Goal: Information Seeking & Learning: Check status

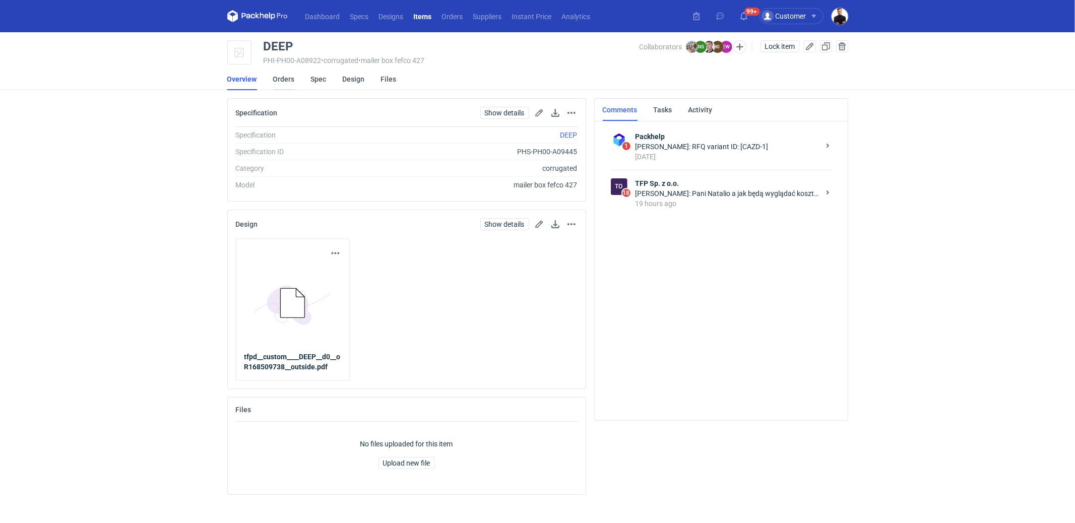
click at [292, 78] on link "Orders" at bounding box center [284, 79] width 22 height 22
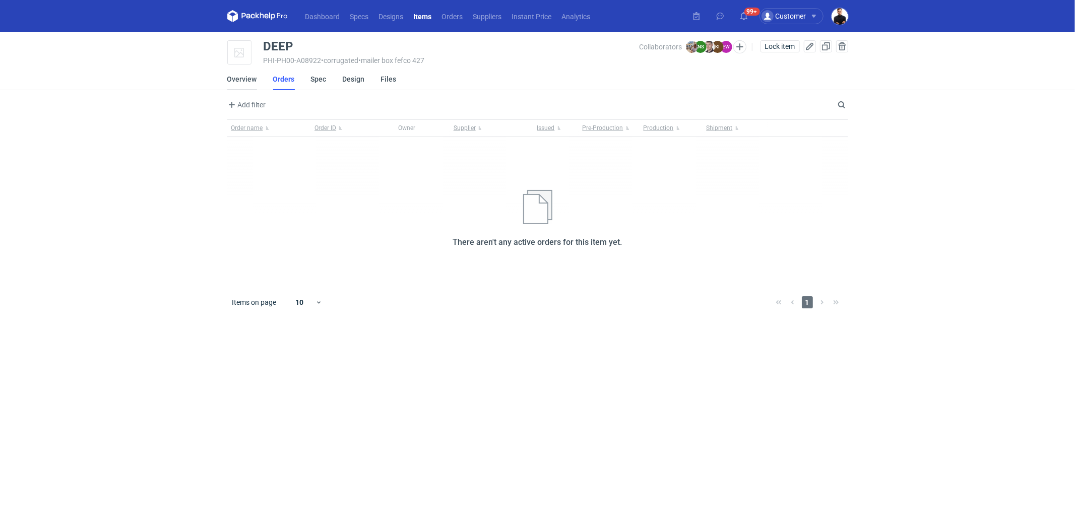
click at [242, 77] on link "Overview" at bounding box center [242, 79] width 30 height 22
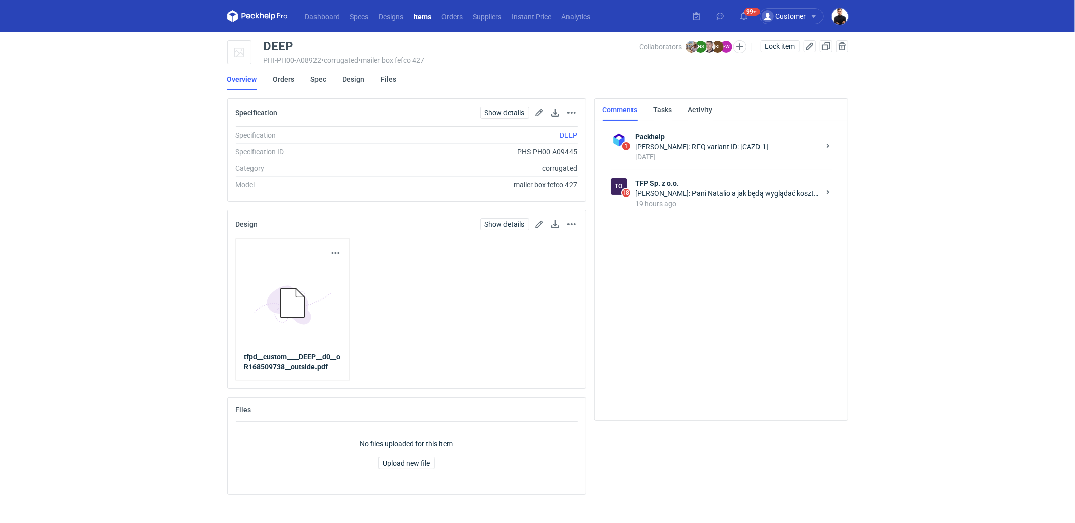
click at [691, 199] on div "19 hours ago" at bounding box center [727, 203] width 184 height 10
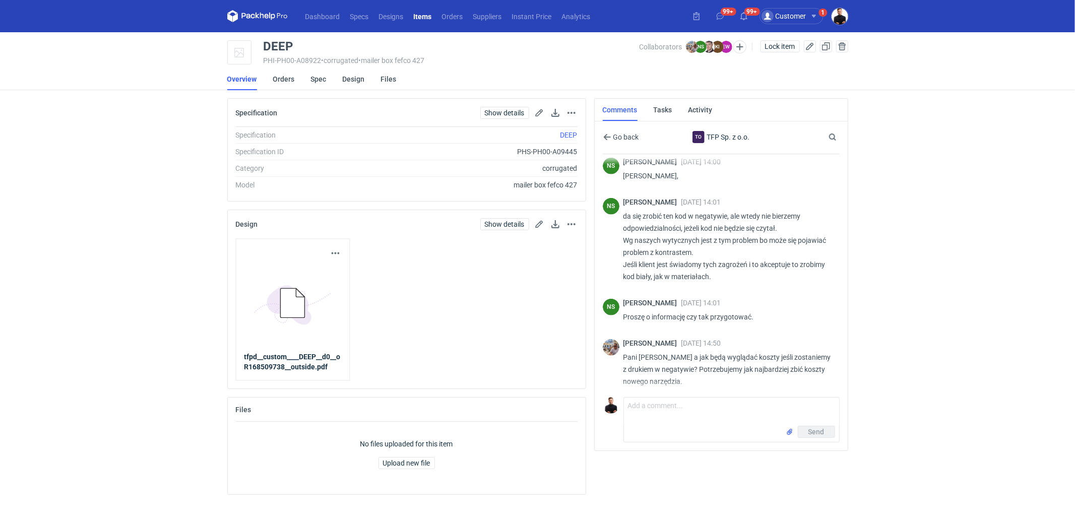
scroll to position [952, 0]
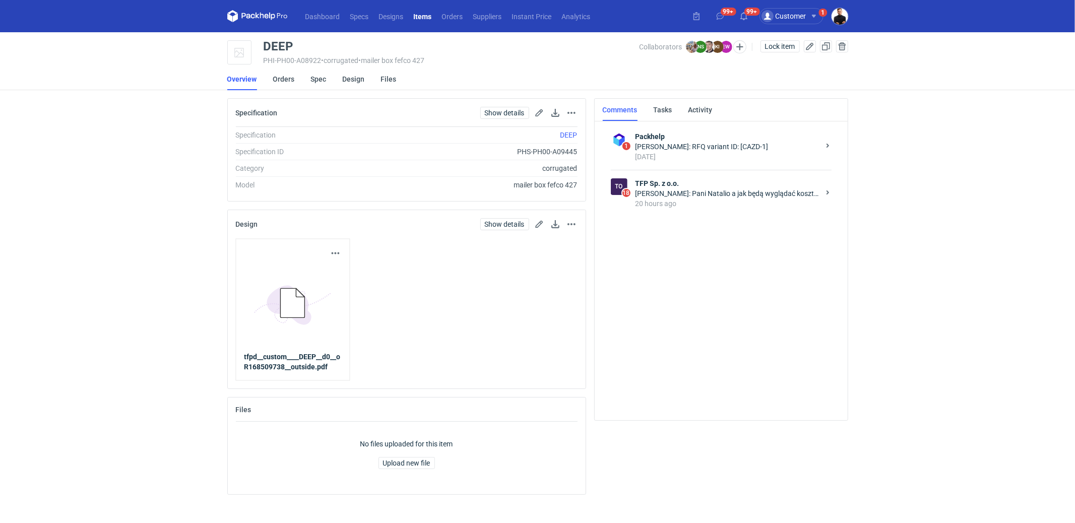
click at [760, 192] on div "Michał Palasek: Pani Natalio a jak będą wyglądać koszty jeśli zostaniemy z druk…" at bounding box center [727, 193] width 184 height 10
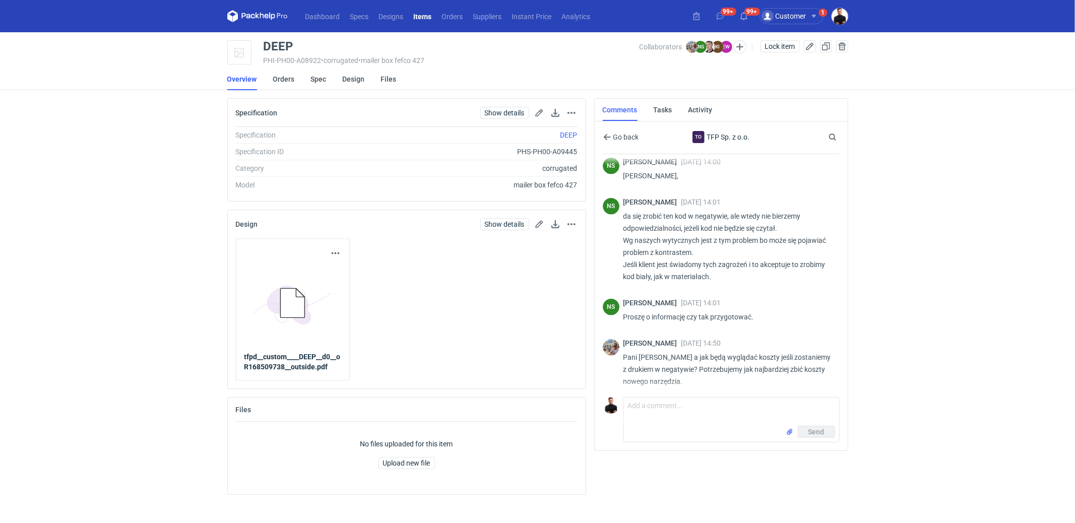
scroll to position [952, 0]
click at [739, 46] on button "button" at bounding box center [738, 46] width 13 height 13
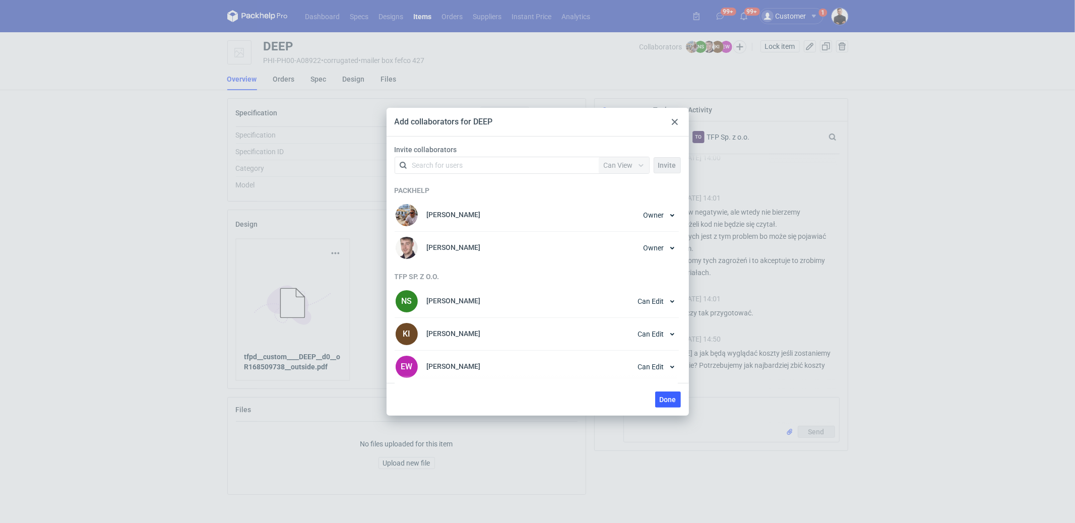
click at [473, 162] on div "Search for users" at bounding box center [494, 165] width 175 height 14
type input "tomasz"
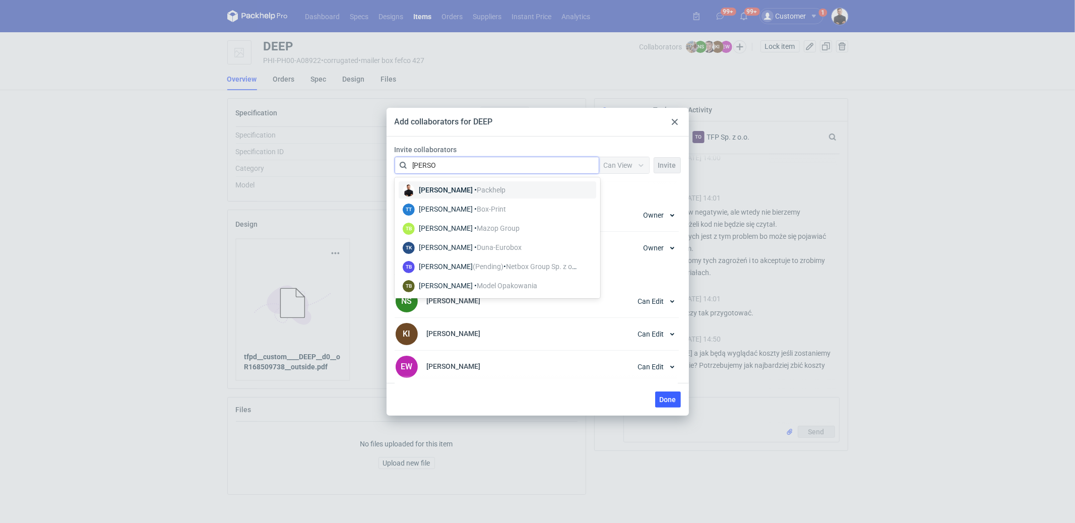
click at [446, 185] on div "Tomasz Kubiak • Packhelp" at bounding box center [462, 190] width 87 height 10
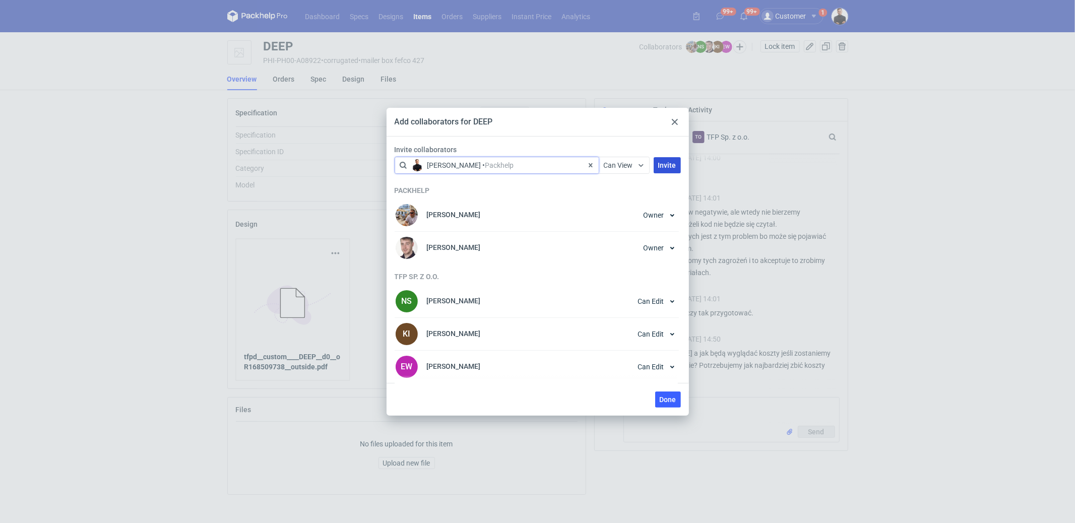
click at [677, 162] on button "Invite" at bounding box center [666, 165] width 27 height 16
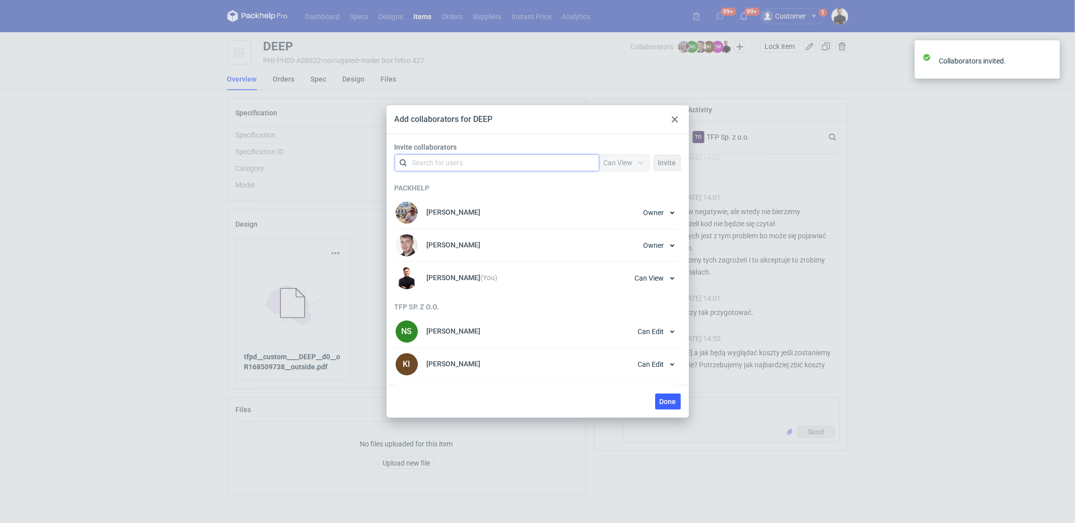
scroll to position [944, 0]
click at [678, 118] on div at bounding box center [675, 119] width 12 height 12
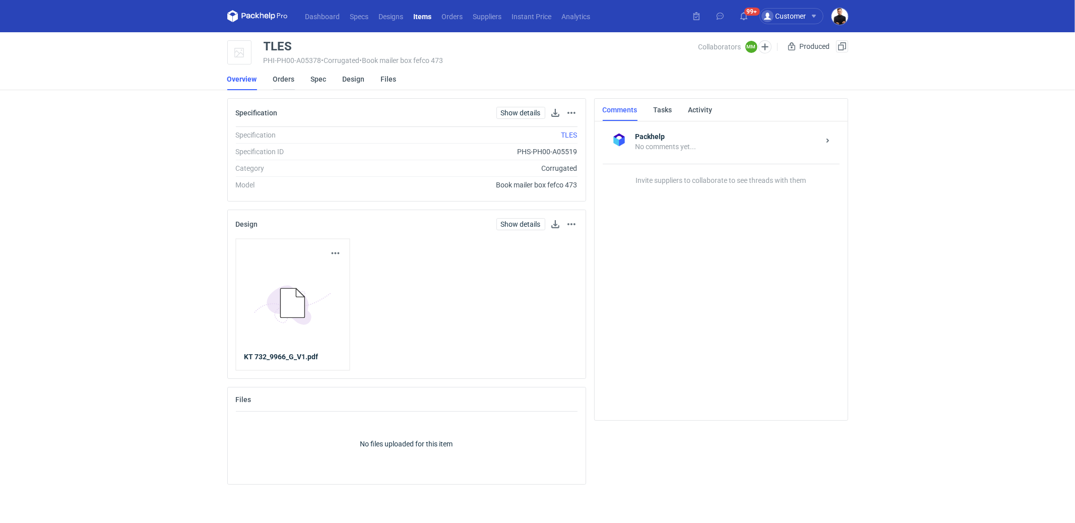
click at [285, 81] on link "Orders" at bounding box center [284, 79] width 22 height 22
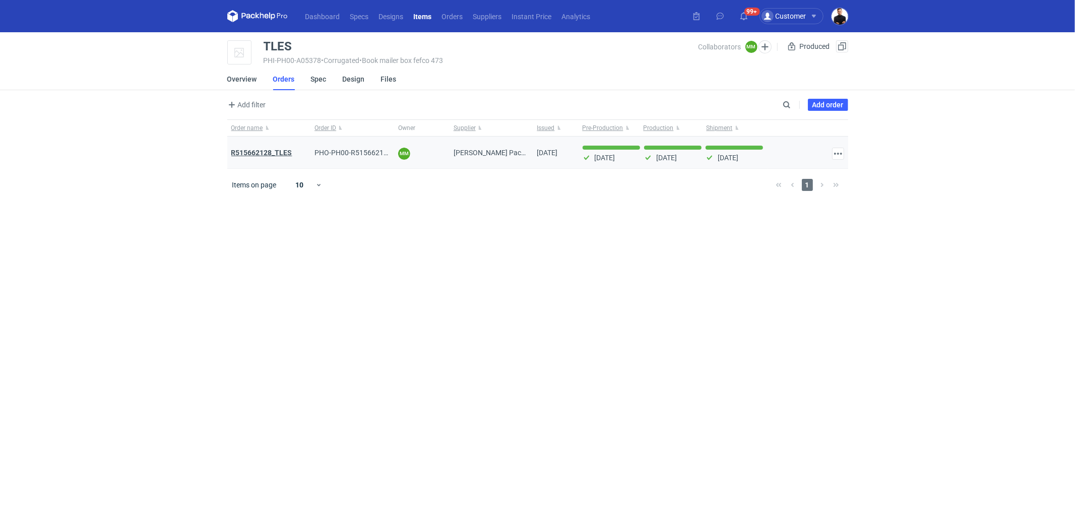
click at [276, 149] on strong "R515662128_TLES" at bounding box center [261, 153] width 61 height 8
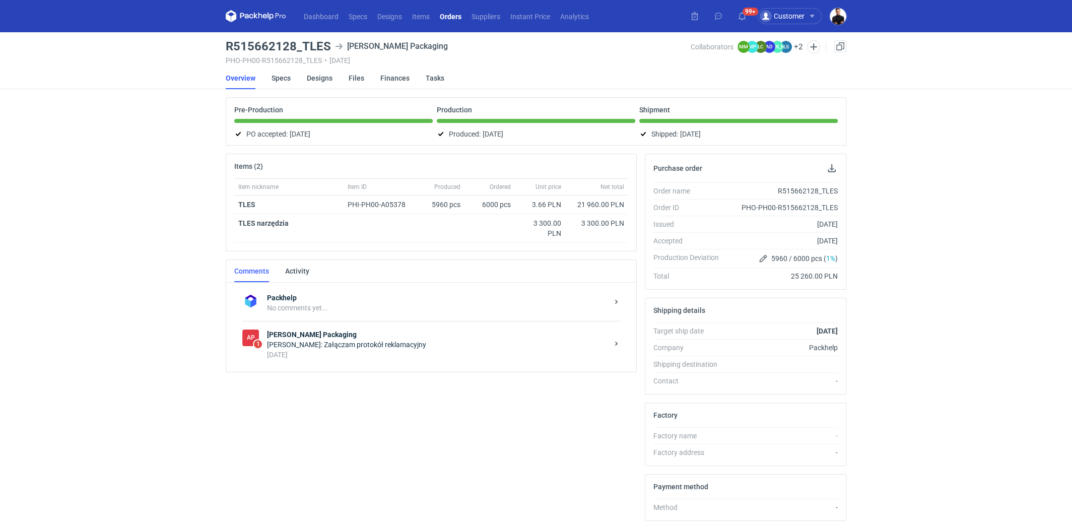
click at [396, 331] on strong "Adams Packaging" at bounding box center [437, 334] width 341 height 10
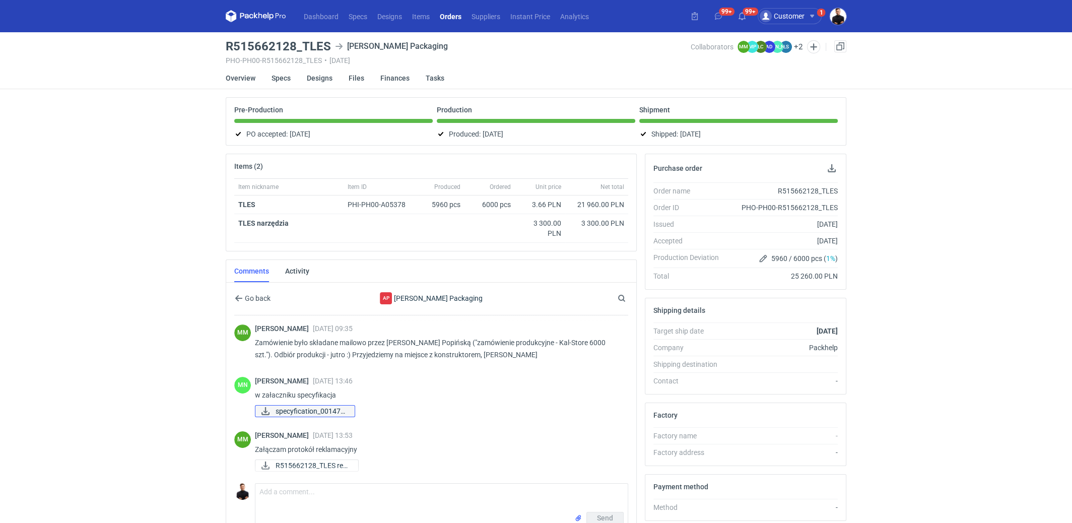
click at [327, 406] on span "specyfication_001477..." at bounding box center [311, 411] width 71 height 11
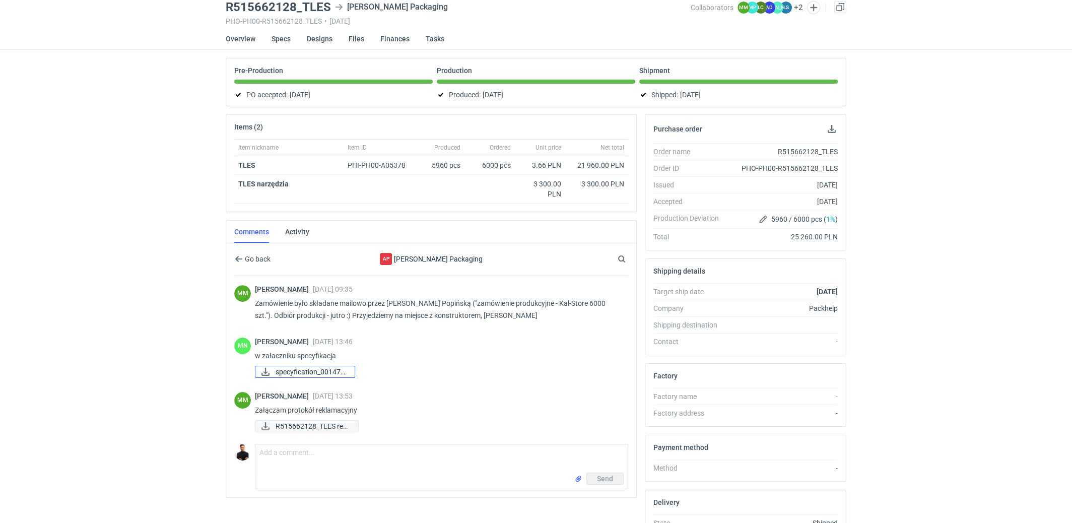
scroll to position [47, 0]
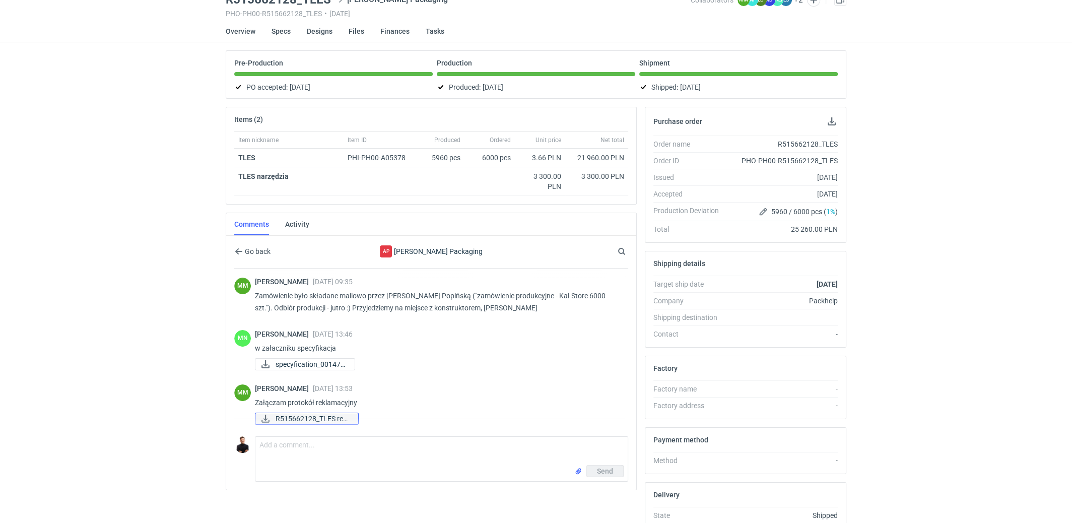
click at [340, 413] on span "R515662128_TLES rekl..." at bounding box center [313, 418] width 75 height 11
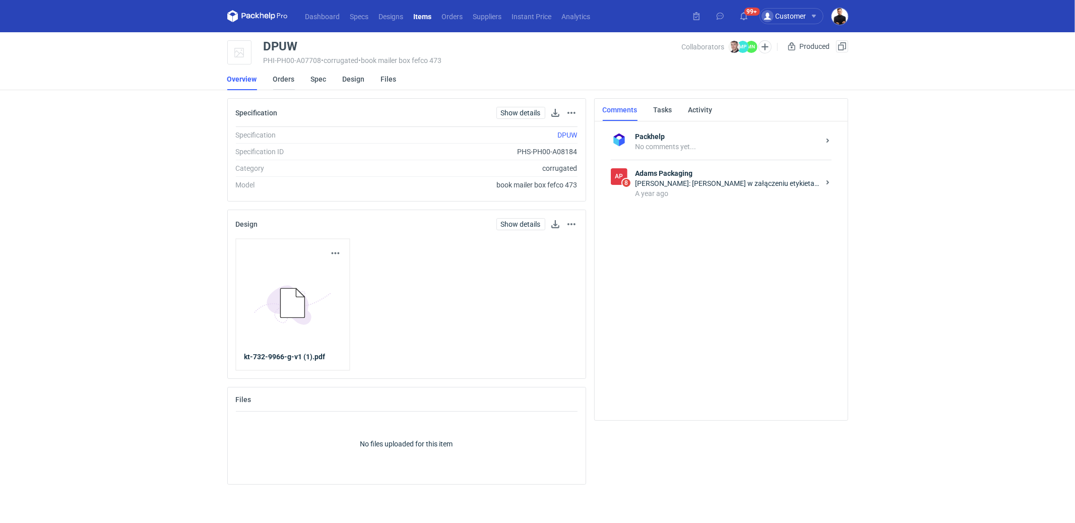
click at [287, 83] on link "Orders" at bounding box center [284, 79] width 22 height 22
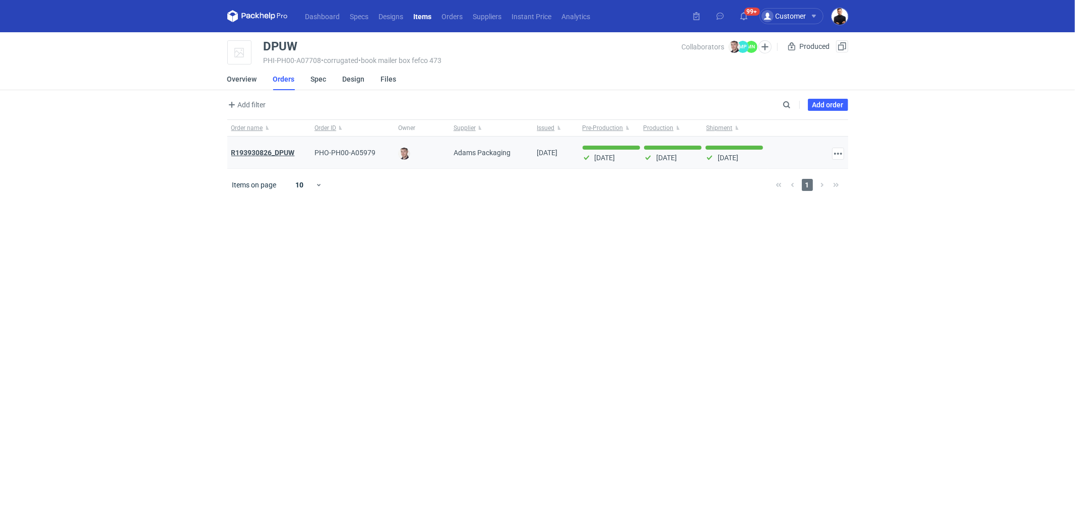
click at [281, 150] on strong "R193930826_DPUW" at bounding box center [262, 153] width 63 height 8
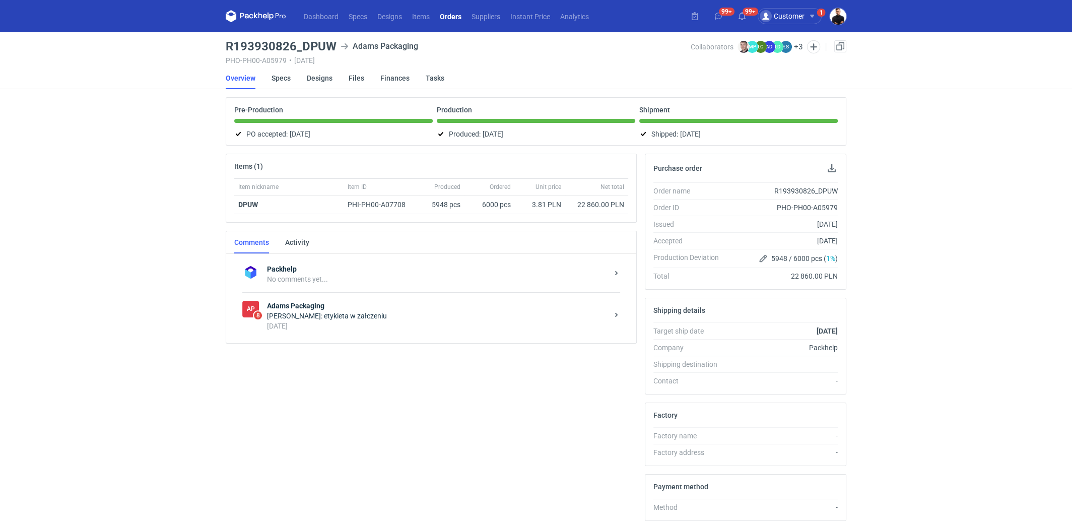
click at [313, 315] on div "Martyna Paroń: etykieta w załczeniu" at bounding box center [437, 316] width 341 height 10
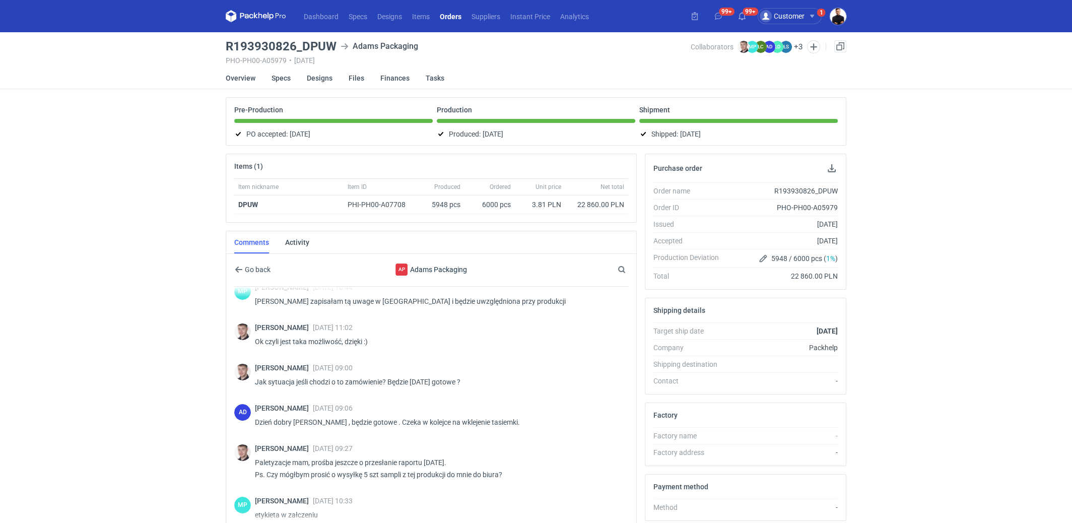
scroll to position [139, 0]
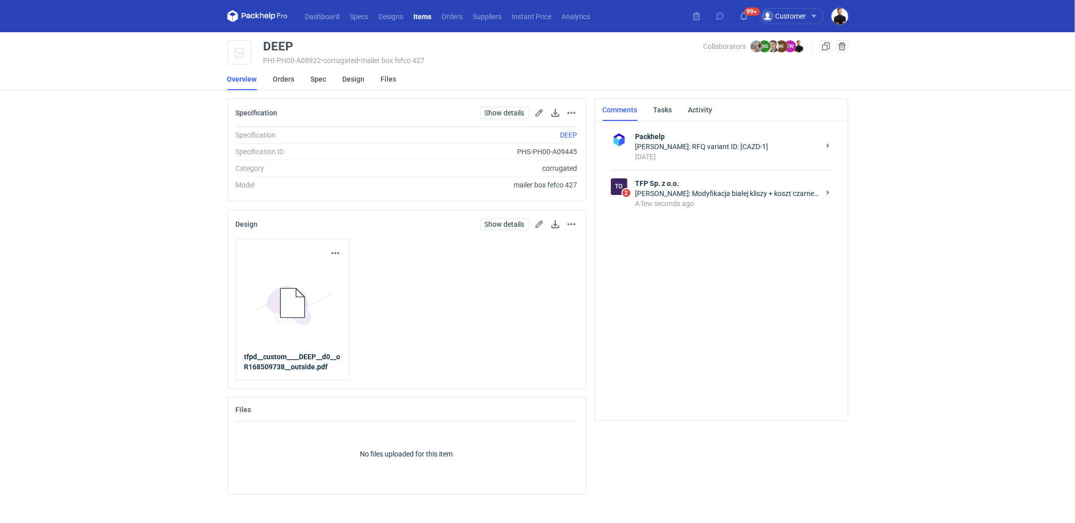
click at [737, 192] on div "[PERSON_NAME]: Modyfikacja białej kliszy + koszt czarnej kliszy to koszt 1000 P…" at bounding box center [727, 193] width 184 height 10
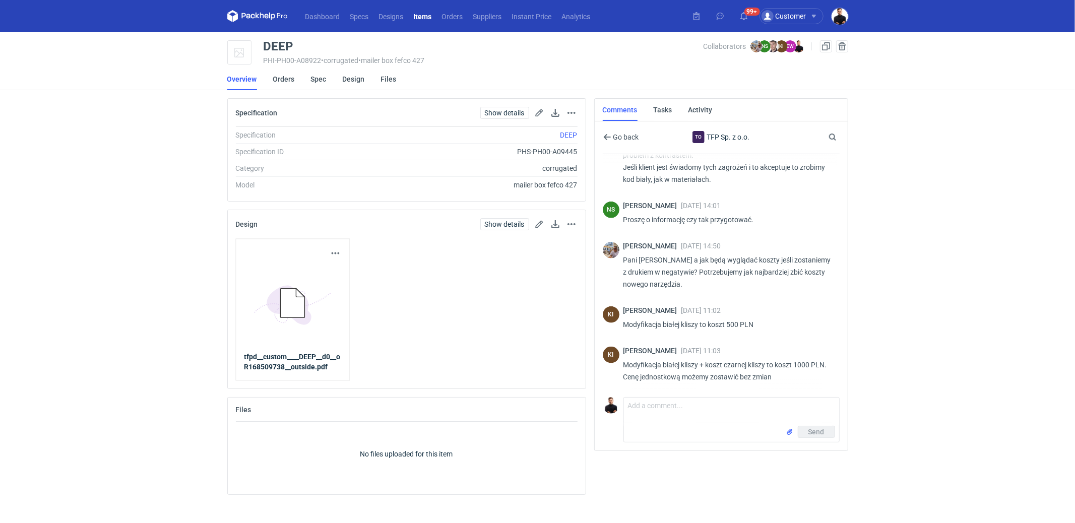
scroll to position [1036, 0]
drag, startPoint x: 760, startPoint y: 320, endPoint x: 624, endPoint y: 324, distance: 136.6
click at [624, 324] on p "Modyfikacja białej kliszy to koszt 500 PLN" at bounding box center [727, 325] width 208 height 12
click at [807, 320] on p "Modyfikacja białej kliszy to koszt 500 PLN" at bounding box center [727, 325] width 208 height 12
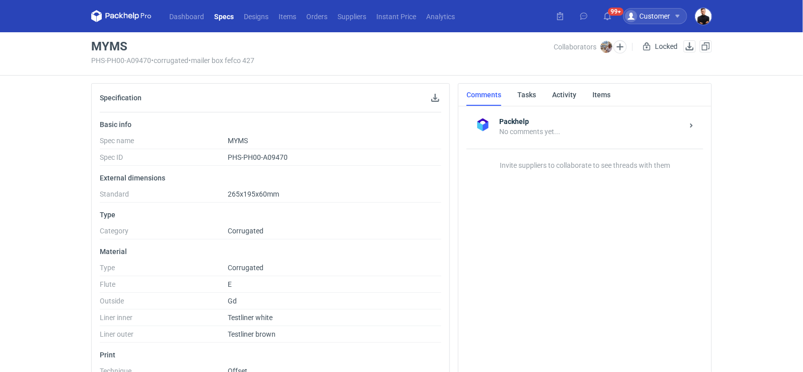
click at [678, 20] on div "Customer" at bounding box center [655, 16] width 64 height 16
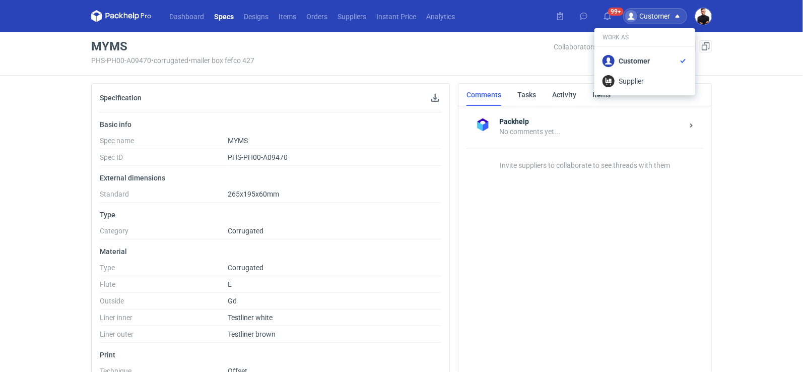
click at [678, 20] on div "Customer" at bounding box center [655, 16] width 64 height 16
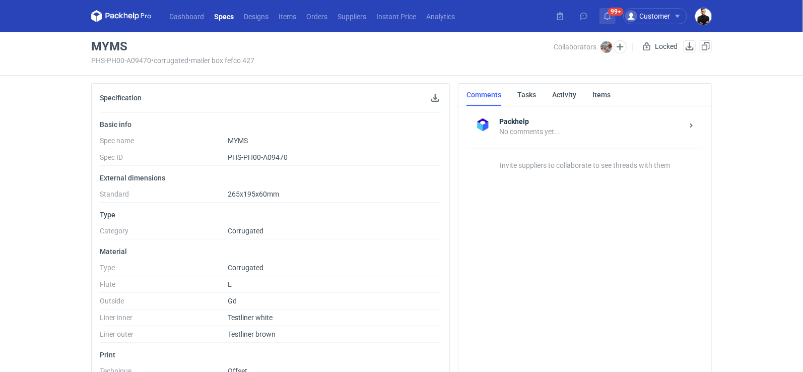
click at [610, 14] on use at bounding box center [607, 16] width 7 height 8
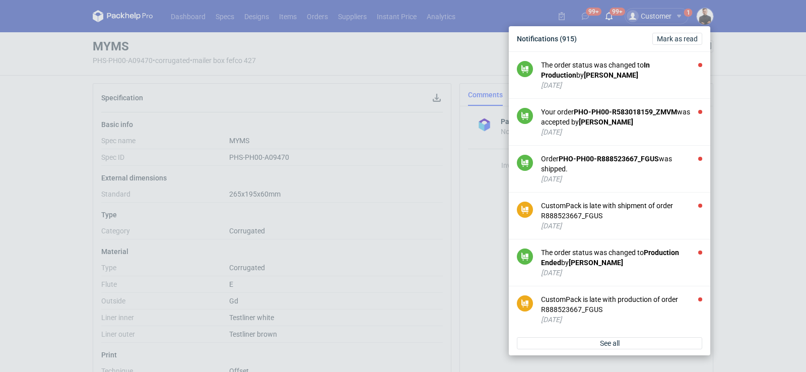
click at [684, 32] on div "Notifications (915) [PERSON_NAME] as read" at bounding box center [609, 38] width 193 height 17
click at [684, 33] on button "Mark as read" at bounding box center [677, 39] width 50 height 12
click at [604, 344] on span "See all" at bounding box center [610, 343] width 20 height 7
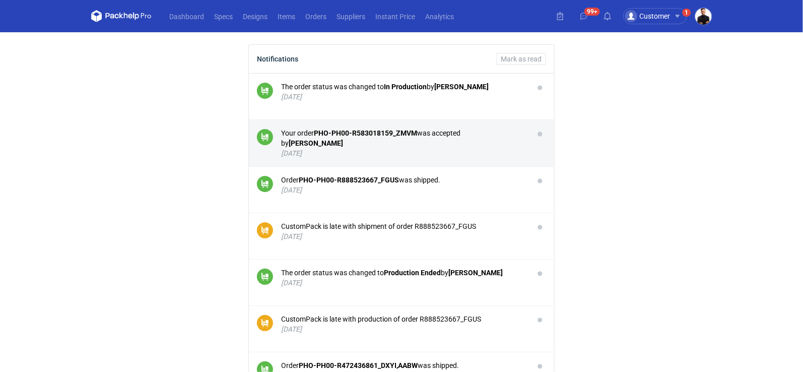
scroll to position [197, 0]
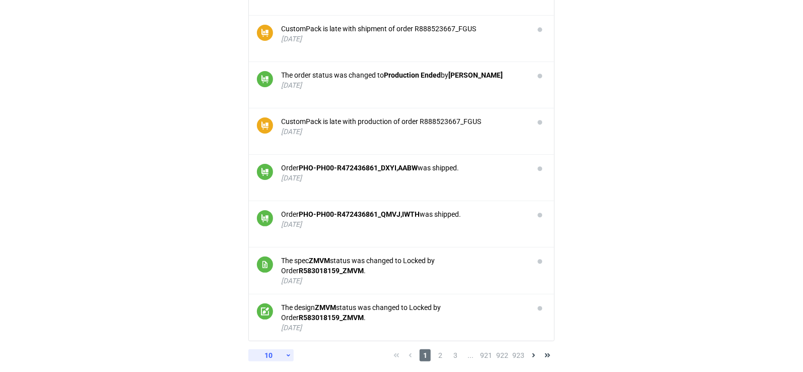
click at [288, 351] on icon at bounding box center [288, 355] width 7 height 8
click at [276, 327] on div "60" at bounding box center [270, 330] width 33 height 14
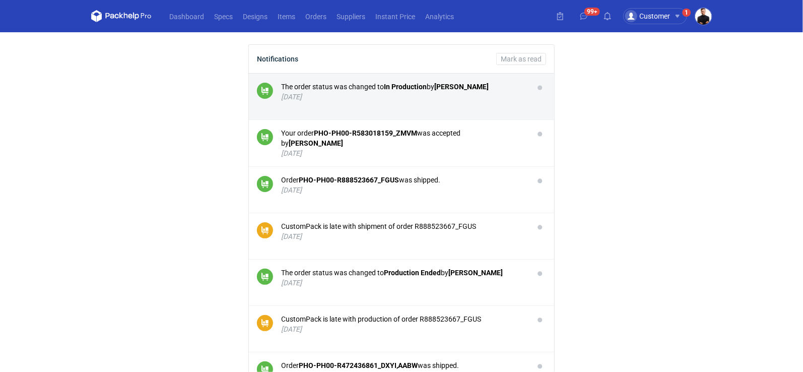
click at [510, 107] on li "The order status was changed to In Production by [PERSON_NAME] [DATE]" at bounding box center [401, 97] width 305 height 46
click at [433, 90] on div "The order status was changed to In Production by [PERSON_NAME]" at bounding box center [403, 87] width 245 height 10
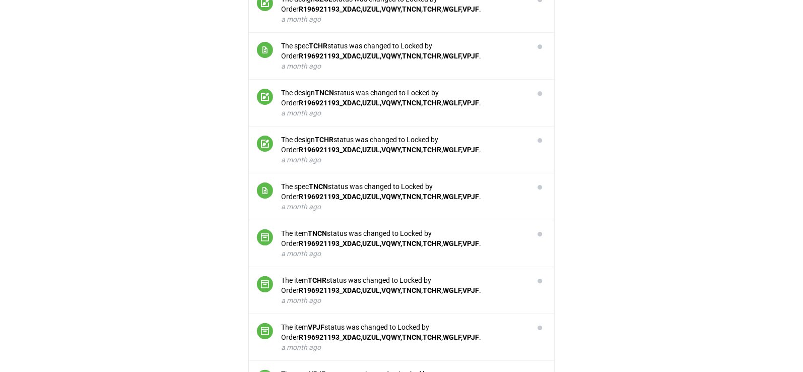
scroll to position [2524, 0]
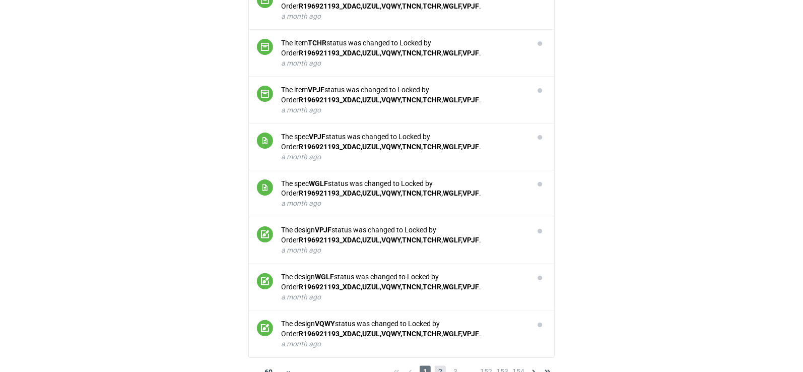
click at [442, 366] on span "2" at bounding box center [440, 372] width 11 height 12
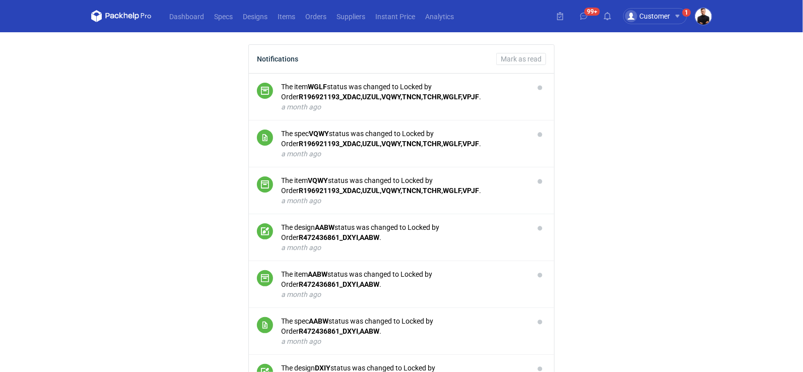
click at [265, 55] on div "Notifications" at bounding box center [277, 59] width 41 height 8
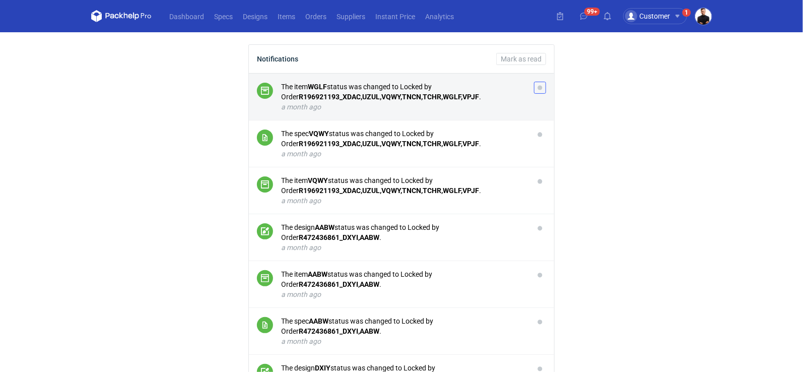
click at [540, 85] on button "button" at bounding box center [540, 88] width 12 height 12
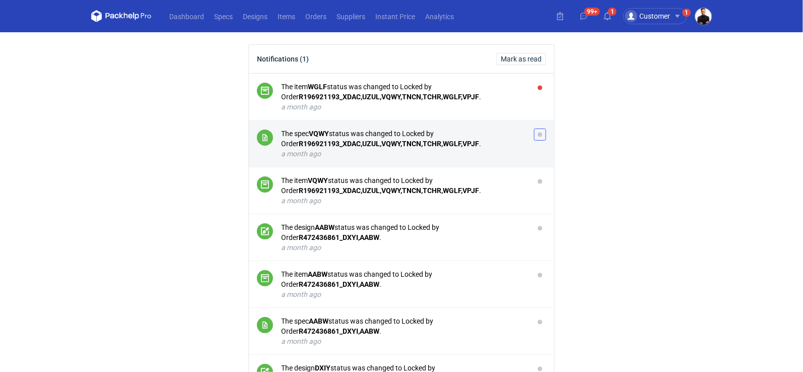
click at [542, 135] on button "button" at bounding box center [540, 134] width 12 height 12
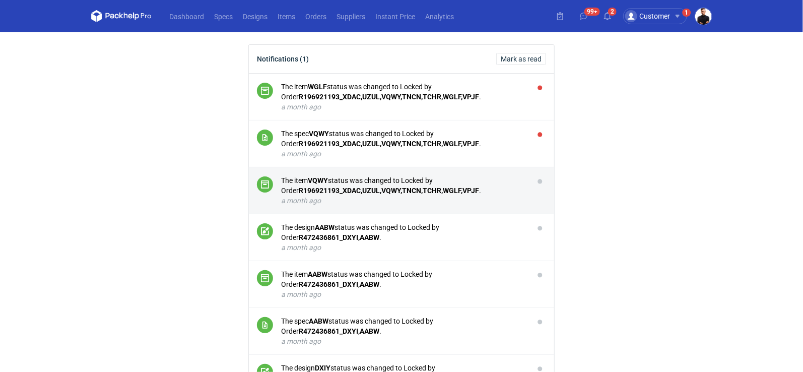
click at [539, 189] on li "The item VQWY status was changed to Locked by Order R196921193_XDAC,UZUL,VQWY,T…" at bounding box center [401, 190] width 305 height 47
click at [539, 180] on button "button" at bounding box center [540, 181] width 12 height 12
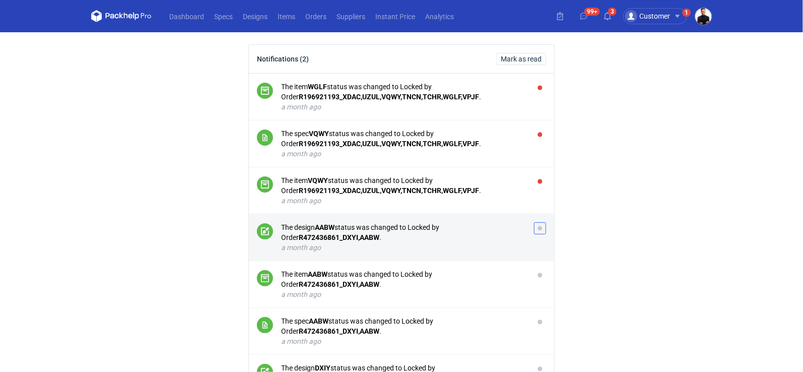
click at [541, 225] on button "button" at bounding box center [540, 228] width 12 height 12
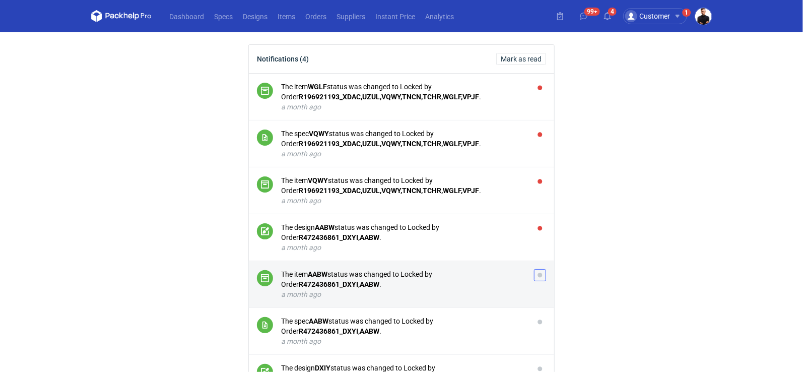
click at [541, 274] on button "button" at bounding box center [540, 275] width 12 height 12
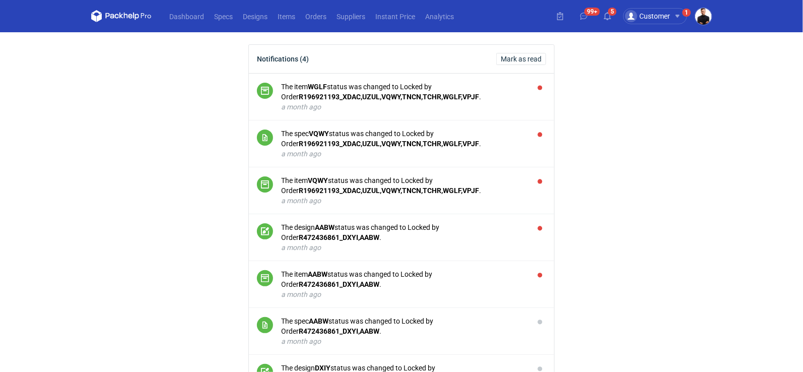
click at [538, 65] on div "Notifications (4) [PERSON_NAME] as read" at bounding box center [401, 59] width 305 height 29
click at [536, 63] on button "Mark as read" at bounding box center [521, 59] width 50 height 12
